Goal: Information Seeking & Learning: Learn about a topic

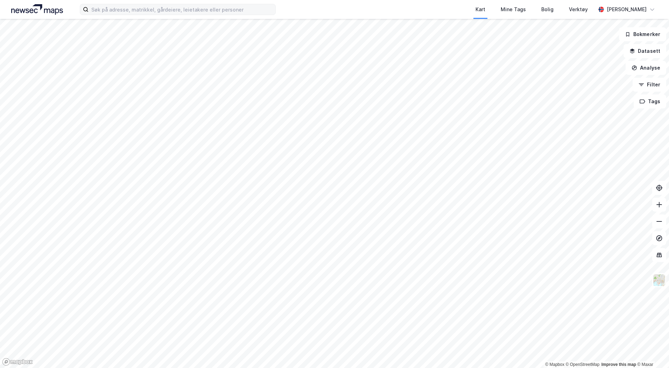
click at [245, 15] on label at bounding box center [178, 9] width 196 height 11
click at [245, 15] on input at bounding box center [182, 9] width 187 height 10
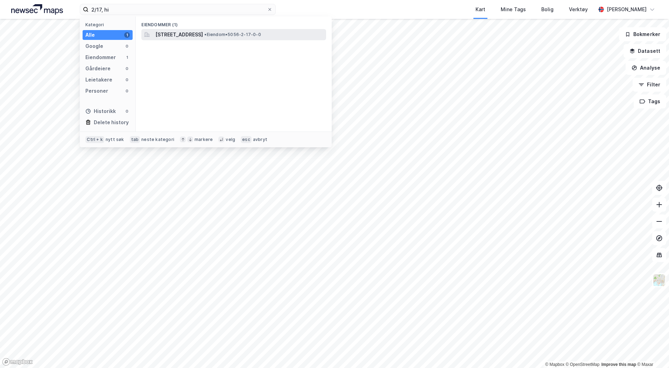
click at [203, 31] on span "[STREET_ADDRESS]" at bounding box center [179, 34] width 48 height 8
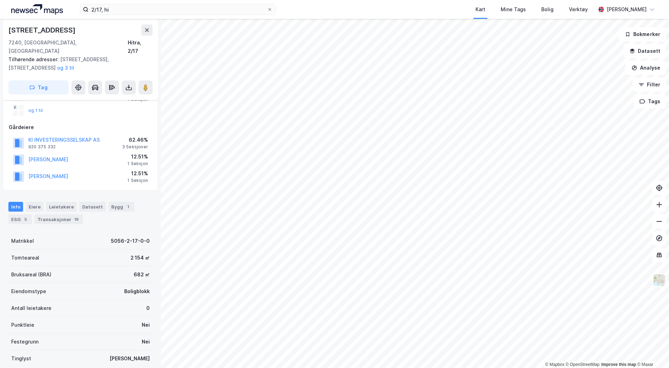
scroll to position [35, 0]
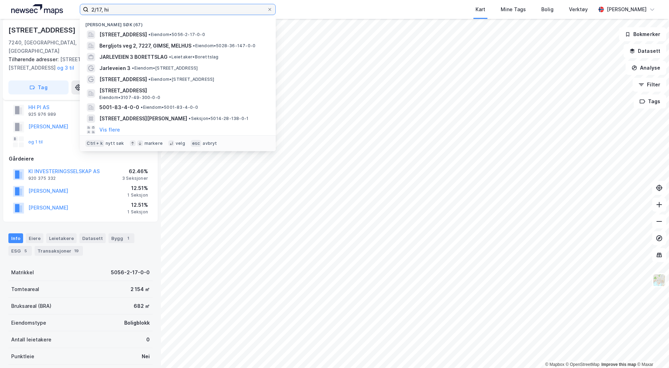
drag, startPoint x: 102, startPoint y: 9, endPoint x: 106, endPoint y: 6, distance: 5.0
click at [102, 8] on input "2/17, hi" at bounding box center [178, 9] width 178 height 10
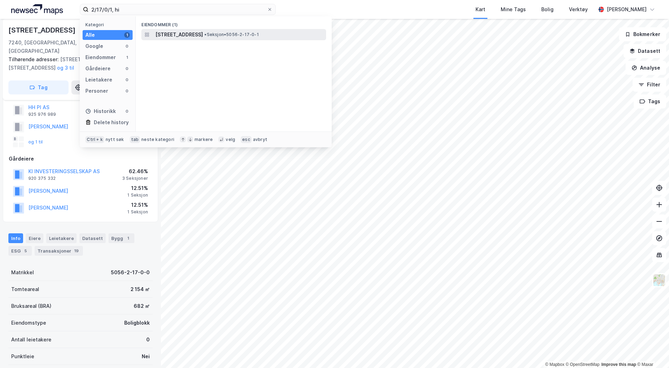
click at [164, 34] on span "[STREET_ADDRESS]" at bounding box center [179, 34] width 48 height 8
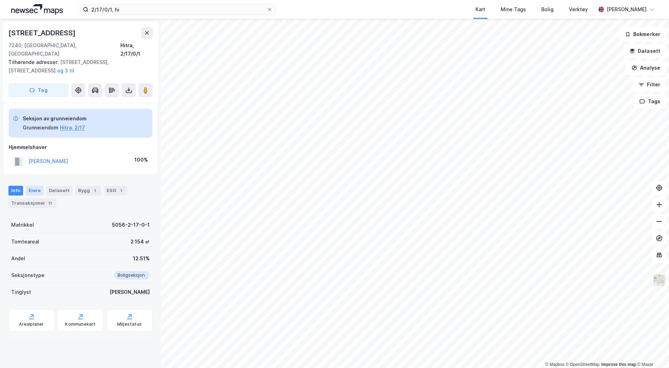
click at [31, 186] on div "Eiere" at bounding box center [34, 191] width 17 height 10
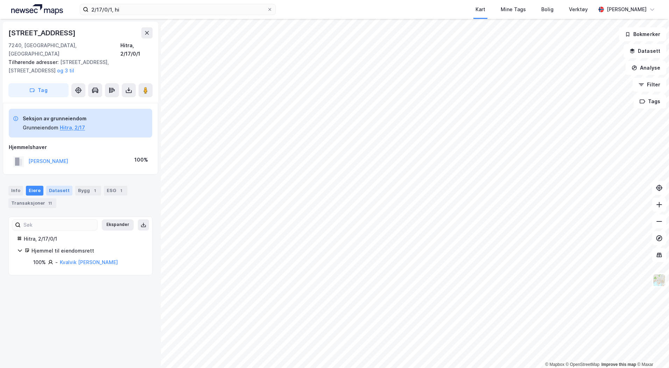
click at [57, 186] on div "Datasett" at bounding box center [59, 191] width 26 height 10
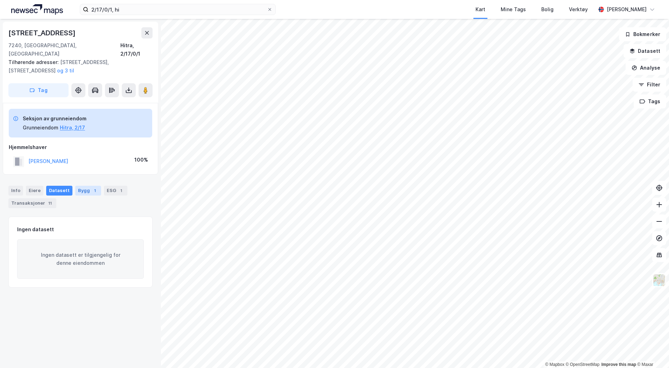
click at [75, 186] on div "Bygg 1" at bounding box center [88, 191] width 26 height 10
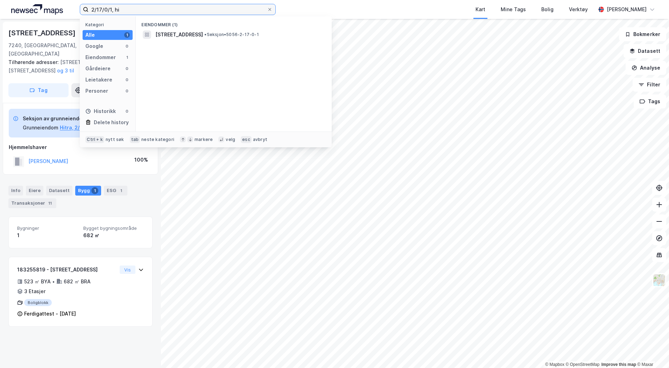
click at [111, 9] on input "2/17/0/1, hi" at bounding box center [178, 9] width 178 height 10
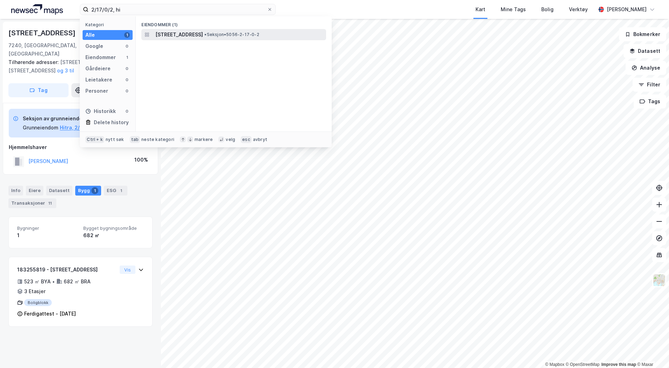
click at [164, 34] on span "[STREET_ADDRESS]" at bounding box center [179, 34] width 48 height 8
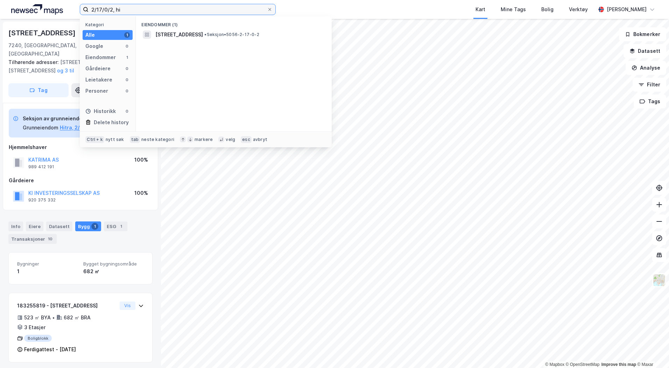
click at [113, 9] on input "2/17/0/2, hi" at bounding box center [178, 9] width 178 height 10
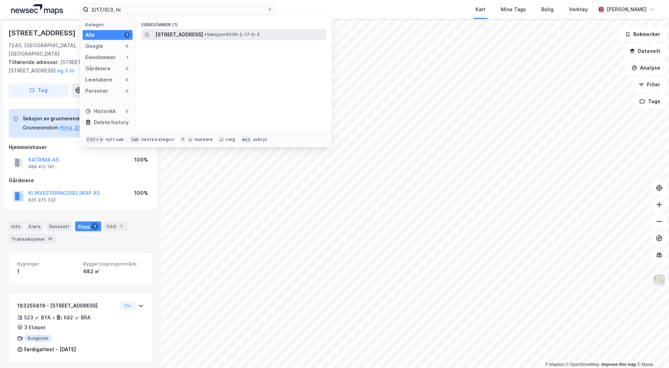
click at [168, 30] on span "[STREET_ADDRESS]" at bounding box center [179, 34] width 48 height 8
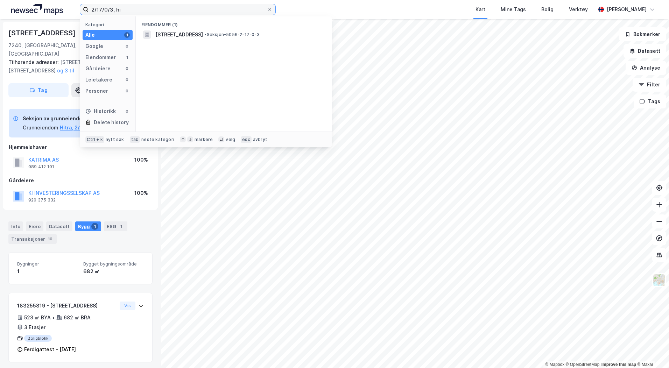
click at [110, 9] on input "2/17/0/3, hi" at bounding box center [178, 9] width 178 height 10
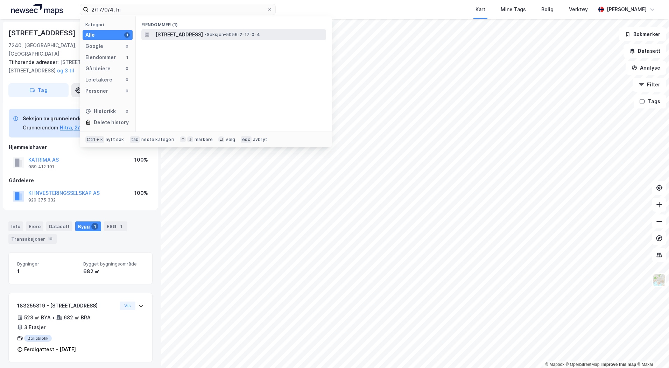
click at [178, 34] on span "[STREET_ADDRESS]" at bounding box center [179, 34] width 48 height 8
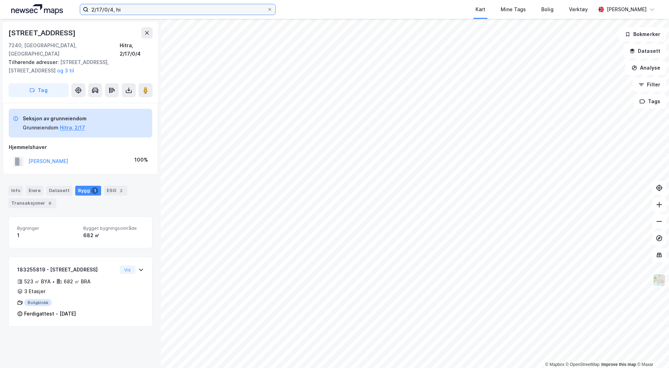
click at [109, 11] on input "2/17/0/4, hi" at bounding box center [178, 9] width 178 height 10
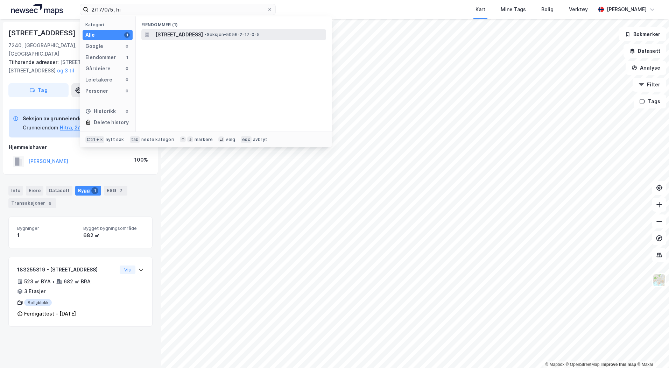
click at [170, 34] on span "[STREET_ADDRESS]" at bounding box center [179, 34] width 48 height 8
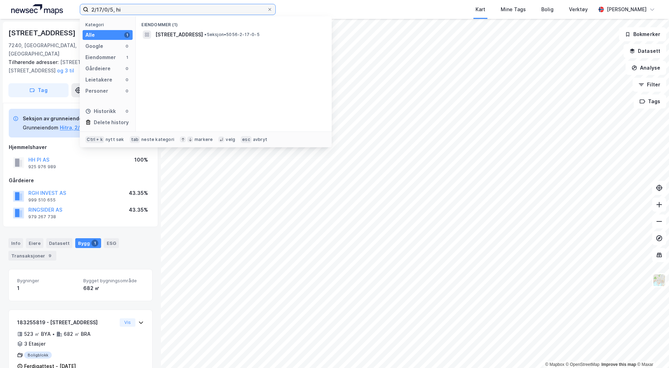
click at [111, 11] on input "2/17/0/5, hi" at bounding box center [178, 9] width 178 height 10
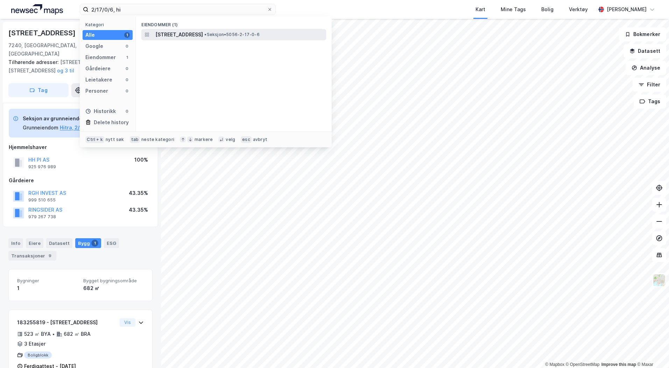
click at [166, 33] on span "[STREET_ADDRESS]" at bounding box center [179, 34] width 48 height 8
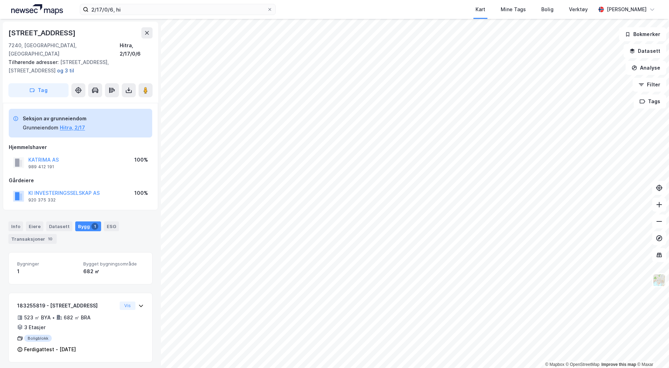
click at [0, 0] on button "og 3 til" at bounding box center [0, 0] width 0 height 0
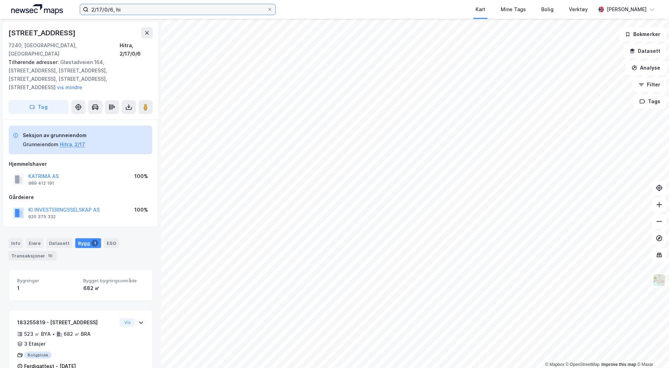
click at [111, 10] on input "2/17/0/6, hi" at bounding box center [178, 9] width 178 height 10
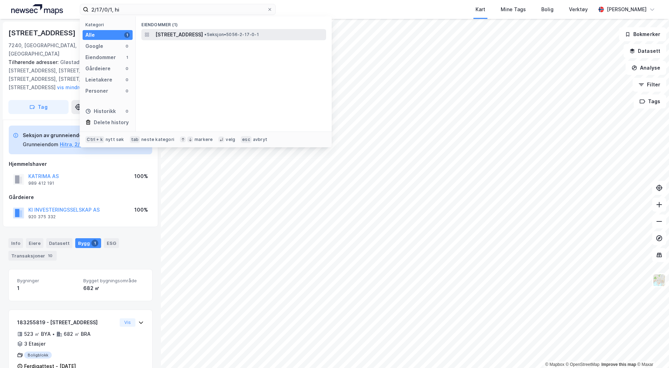
click at [173, 33] on span "[STREET_ADDRESS]" at bounding box center [179, 34] width 48 height 8
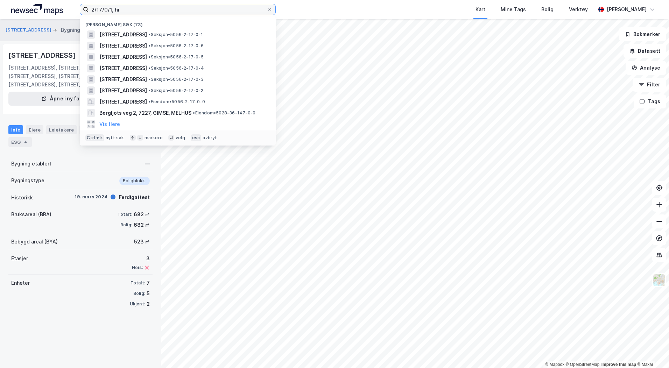
drag, startPoint x: 110, startPoint y: 9, endPoint x: 114, endPoint y: 9, distance: 3.9
click at [110, 9] on input "2/17/0/1, hi" at bounding box center [178, 9] width 178 height 10
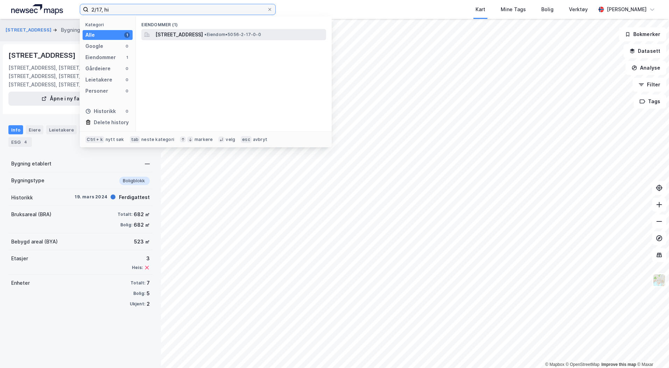
type input "2/17, hi"
click at [175, 35] on span "[STREET_ADDRESS]" at bounding box center [179, 34] width 48 height 8
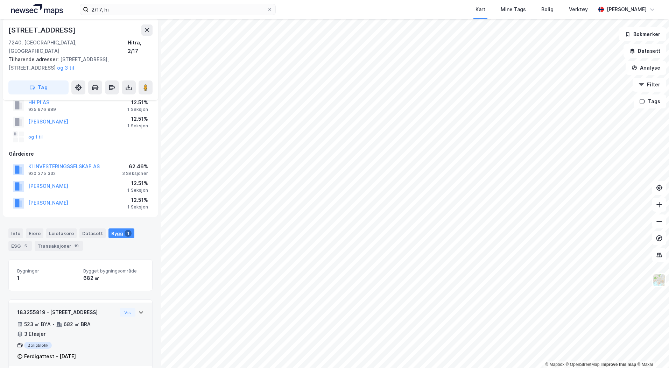
scroll to position [41, 0]
click at [123, 307] on button "Vis" at bounding box center [128, 311] width 16 height 8
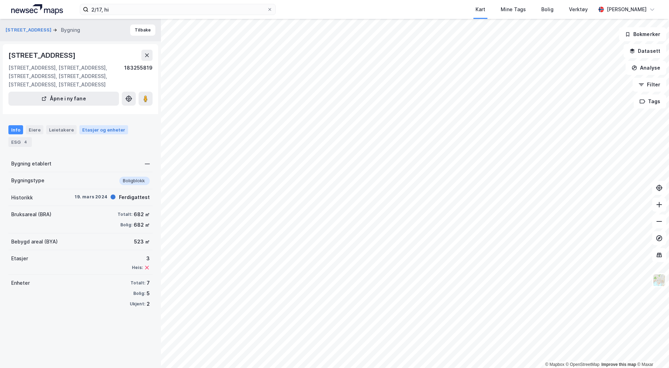
click at [92, 132] on div "Etasjer og enheter" at bounding box center [103, 130] width 43 height 6
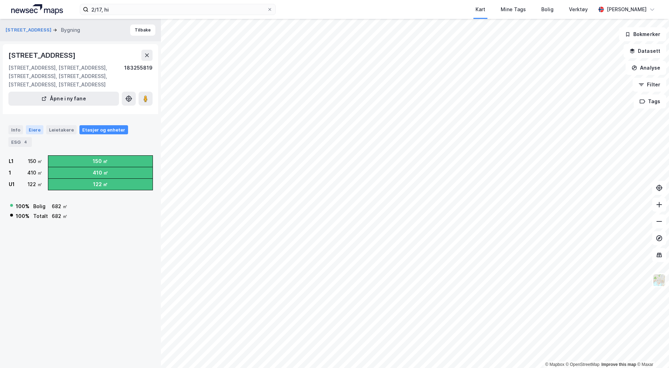
click at [33, 129] on div "Eiere" at bounding box center [34, 129] width 17 height 9
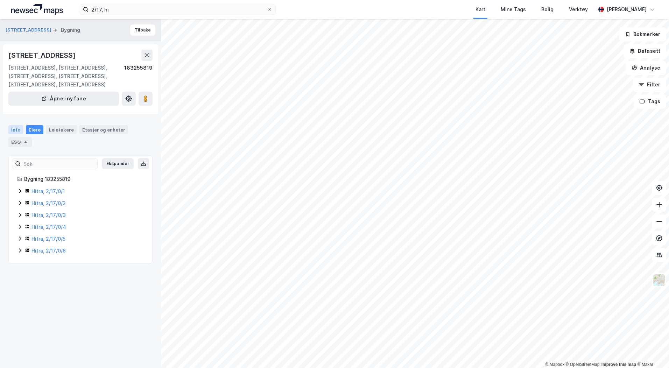
click at [19, 130] on div "Info" at bounding box center [15, 129] width 15 height 9
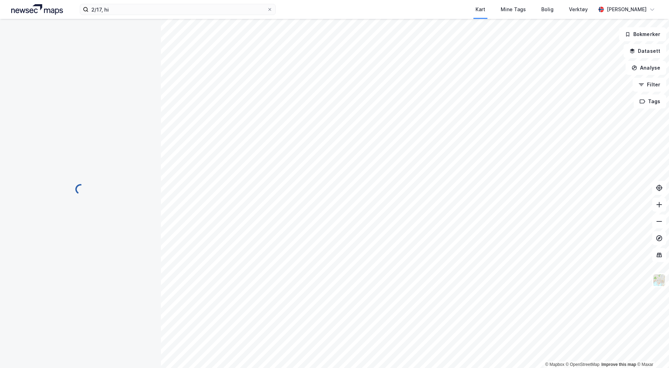
scroll to position [41, 0]
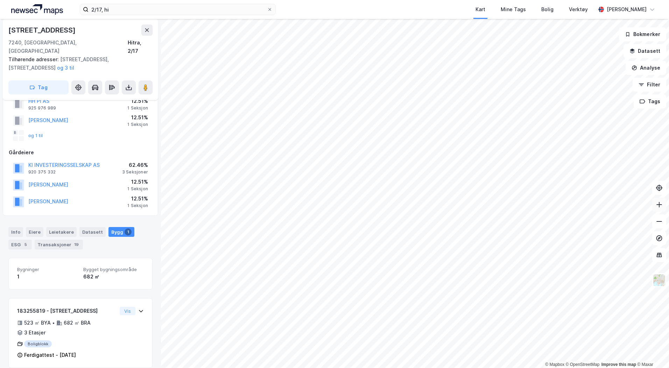
click at [658, 210] on button at bounding box center [659, 205] width 14 height 14
